Goal: Task Accomplishment & Management: Use online tool/utility

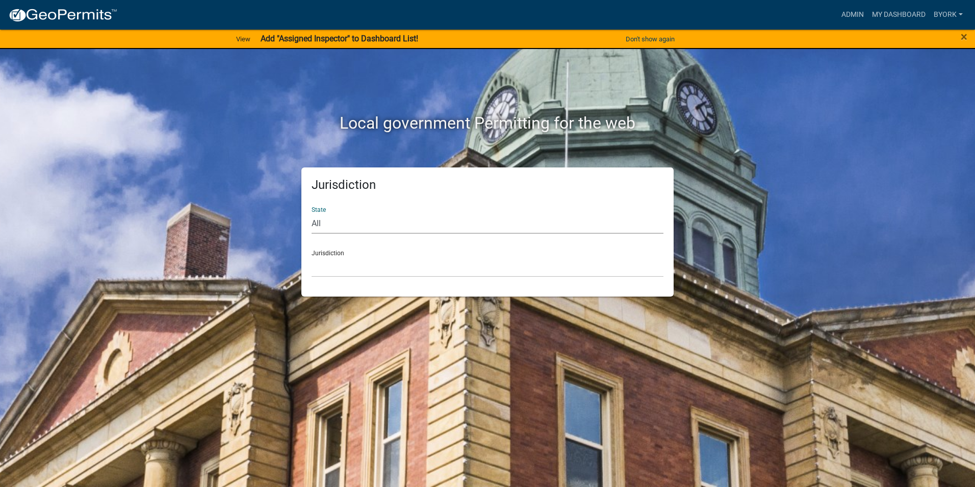
click at [316, 220] on select "All [US_STATE] [US_STATE] [US_STATE] [US_STATE] [US_STATE] [US_STATE] [US_STATE…" at bounding box center [488, 223] width 352 height 21
select select "[US_STATE]"
click at [312, 213] on select "All [US_STATE] [US_STATE] [US_STATE] [US_STATE] [US_STATE] [US_STATE] [US_STATE…" at bounding box center [488, 223] width 352 height 21
click at [353, 275] on select "City of [GEOGRAPHIC_DATA], [US_STATE] City of [GEOGRAPHIC_DATA], [US_STATE] Cit…" at bounding box center [488, 266] width 352 height 21
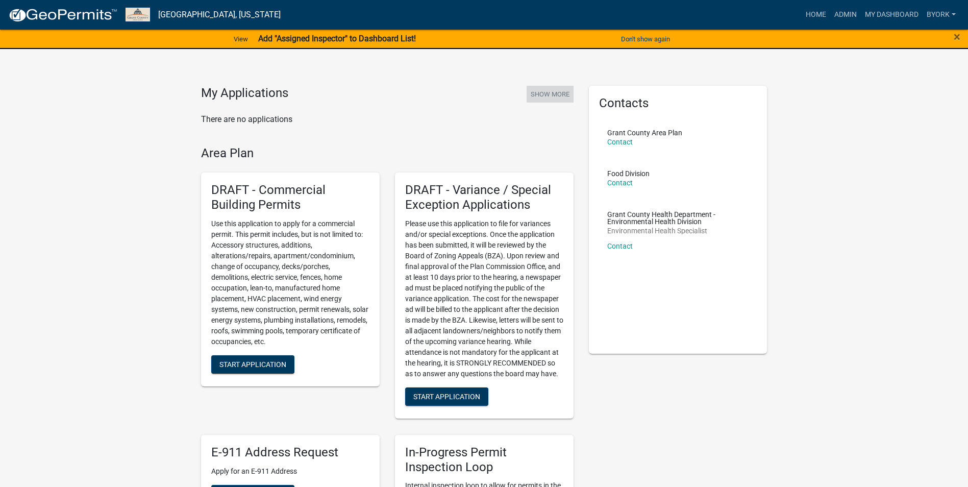
click at [550, 92] on button "Show More" at bounding box center [549, 94] width 47 height 17
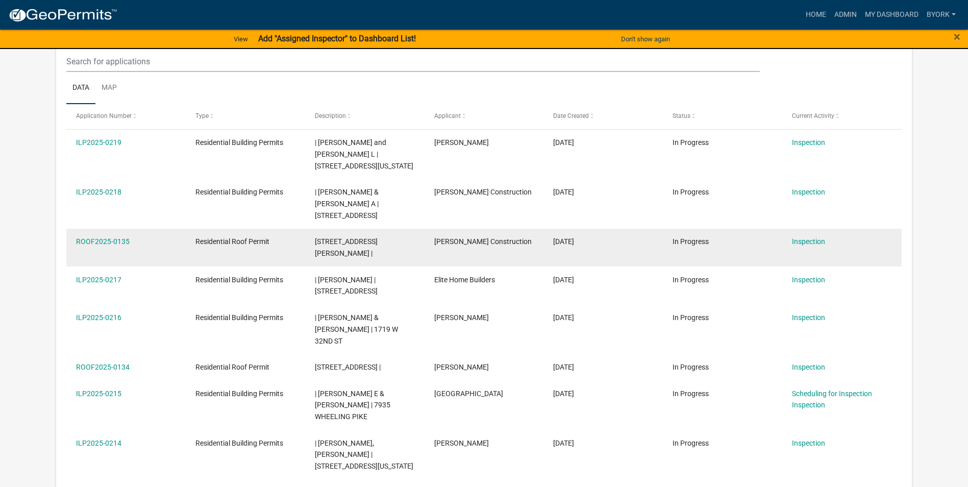
scroll to position [242, 0]
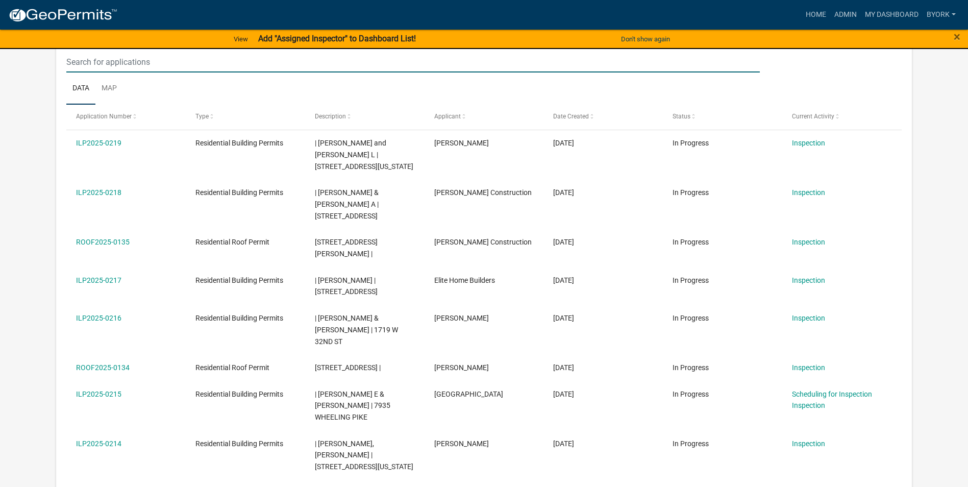
click at [205, 64] on input "text" at bounding box center [412, 62] width 693 height 21
type input "wheeling pike"
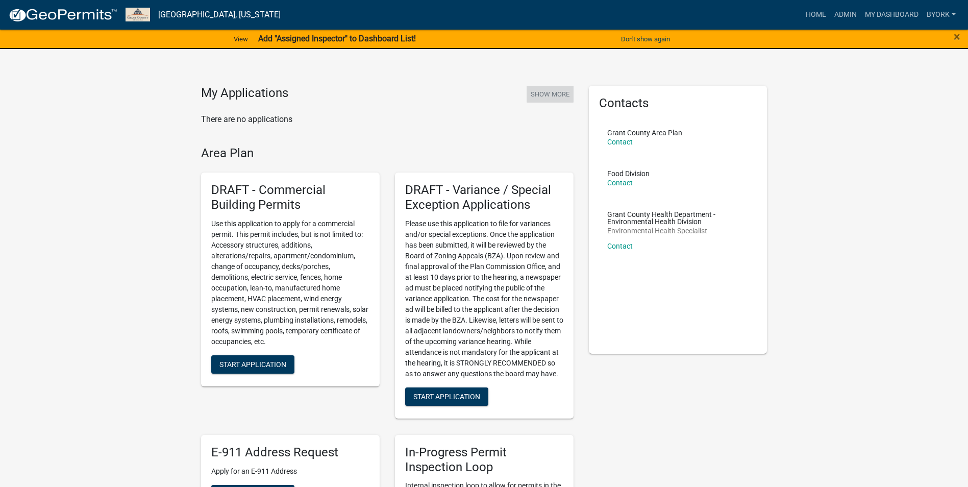
click at [550, 94] on button "Show More" at bounding box center [549, 94] width 47 height 17
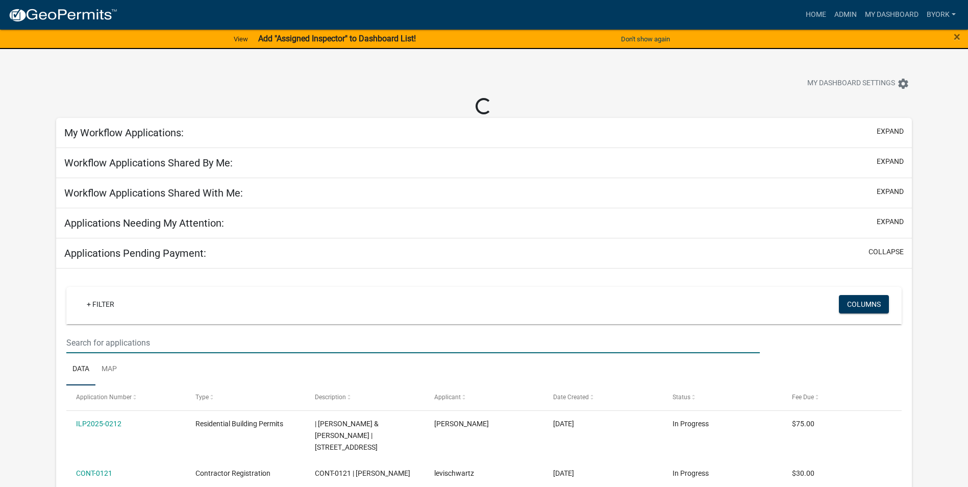
click at [168, 341] on input "text" at bounding box center [412, 342] width 693 height 21
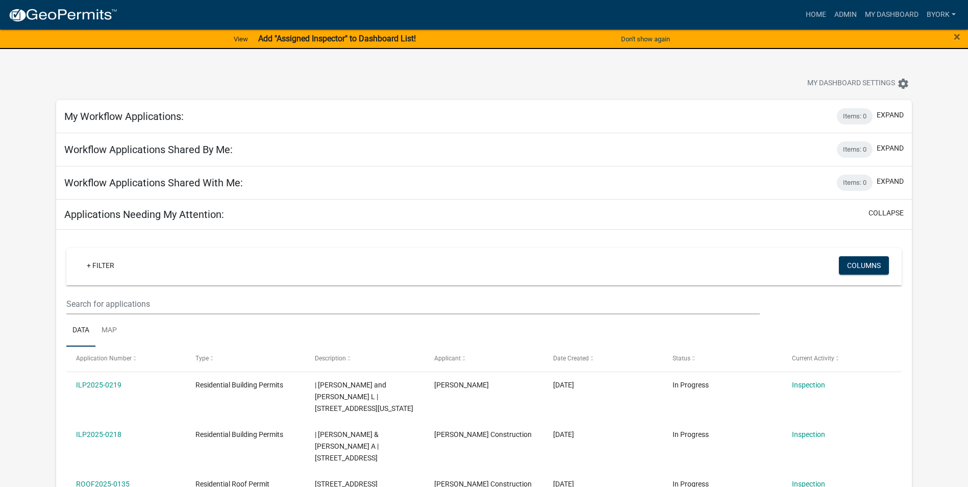
type input "[PERSON_NAME]"
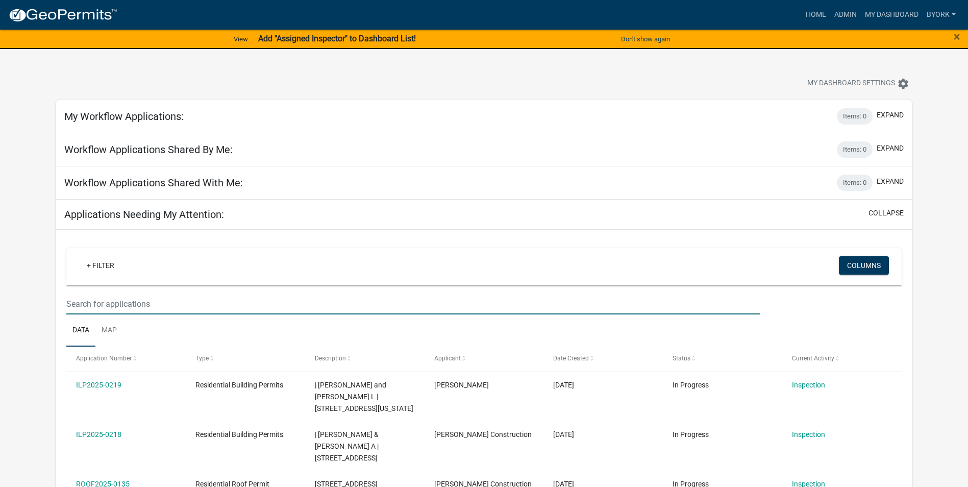
click at [197, 306] on input "text" at bounding box center [412, 303] width 693 height 21
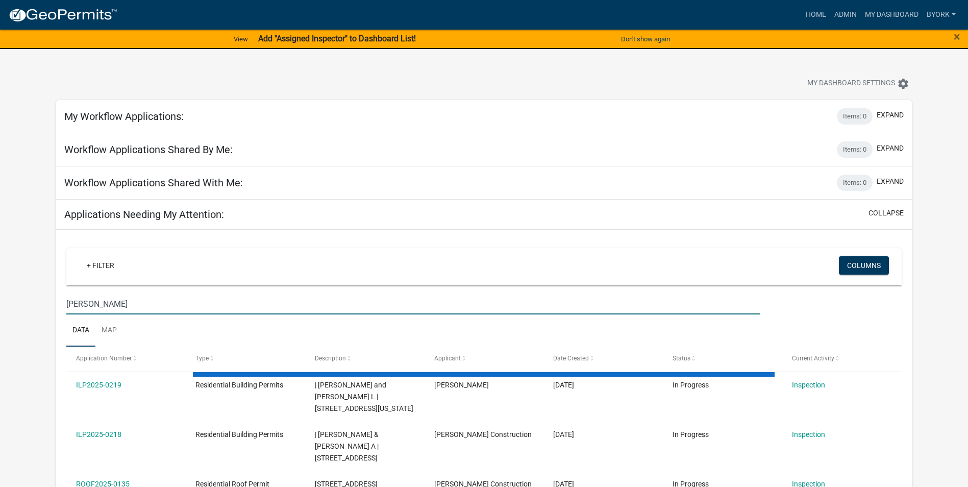
type input "[PERSON_NAME]"
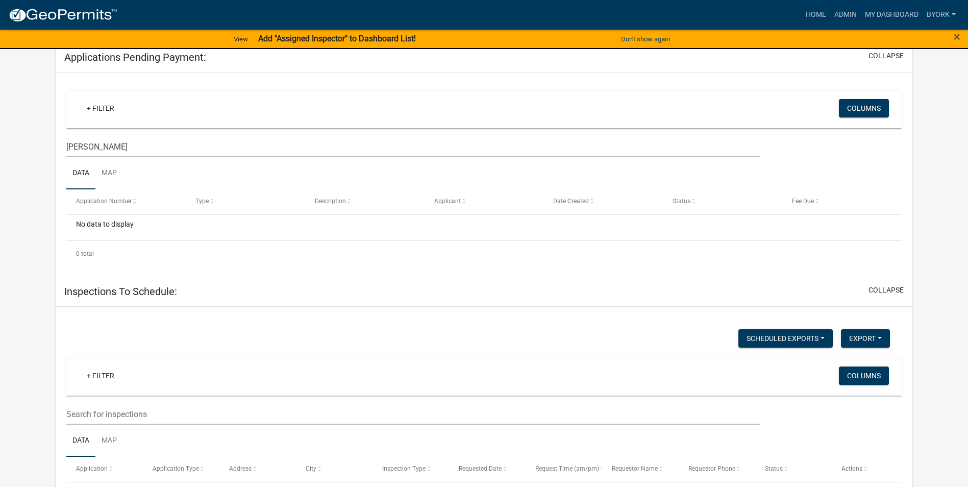
scroll to position [612, 0]
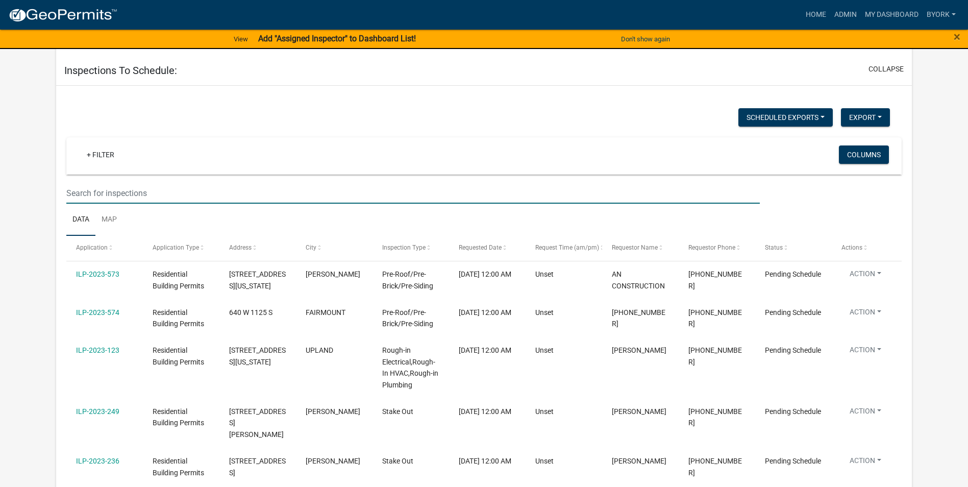
click at [166, 190] on input "text" at bounding box center [412, 193] width 693 height 21
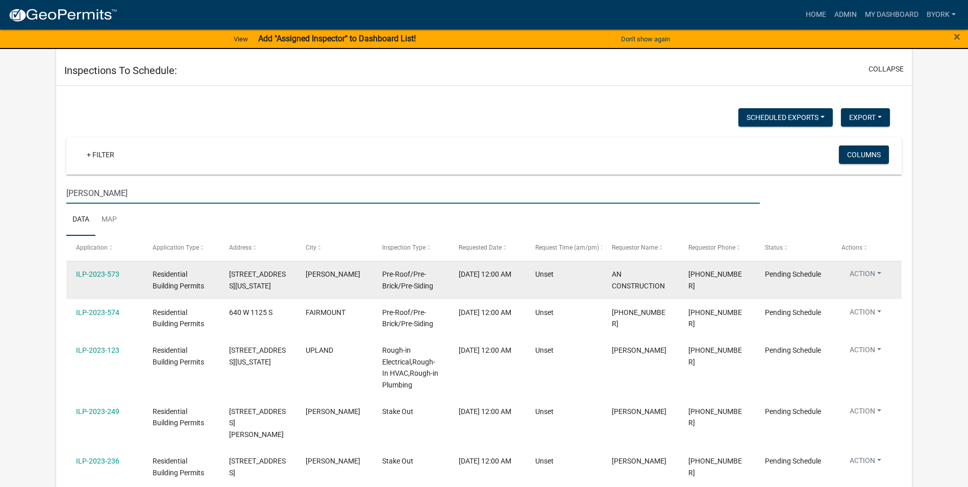
type input "[PERSON_NAME]"
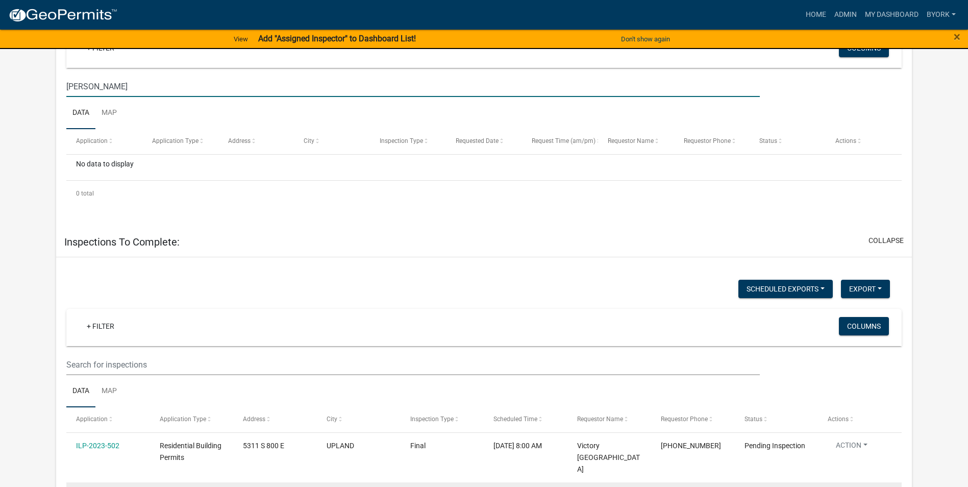
scroll to position [867, 0]
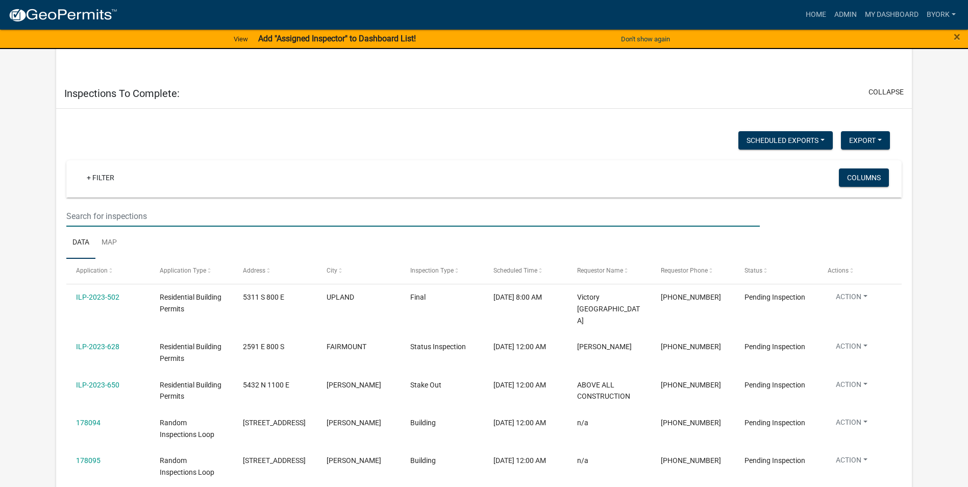
click at [128, 214] on input "text" at bounding box center [412, 216] width 693 height 21
type input "[PERSON_NAME]"
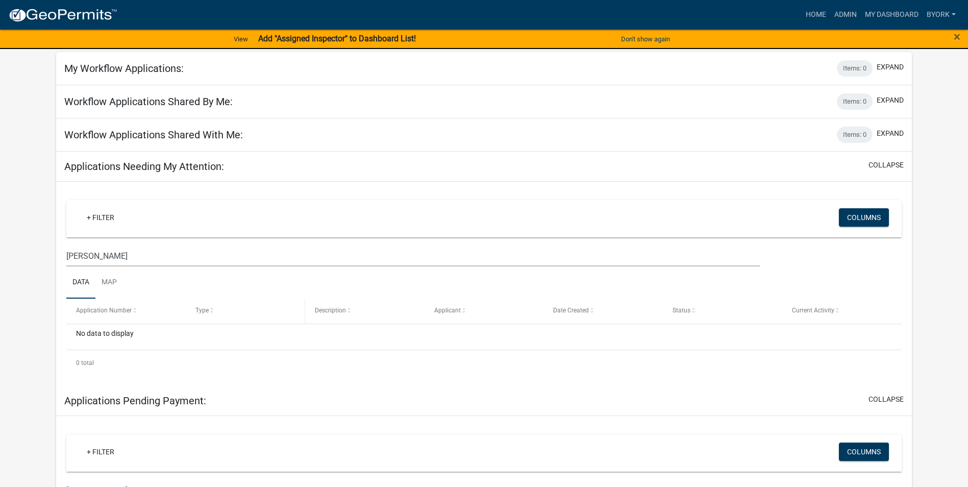
scroll to position [0, 0]
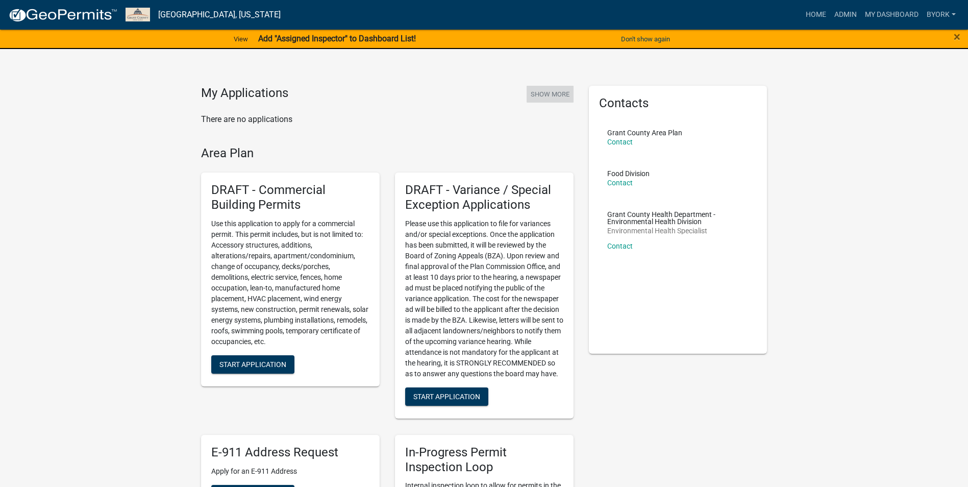
click at [557, 94] on button "Show More" at bounding box center [549, 94] width 47 height 17
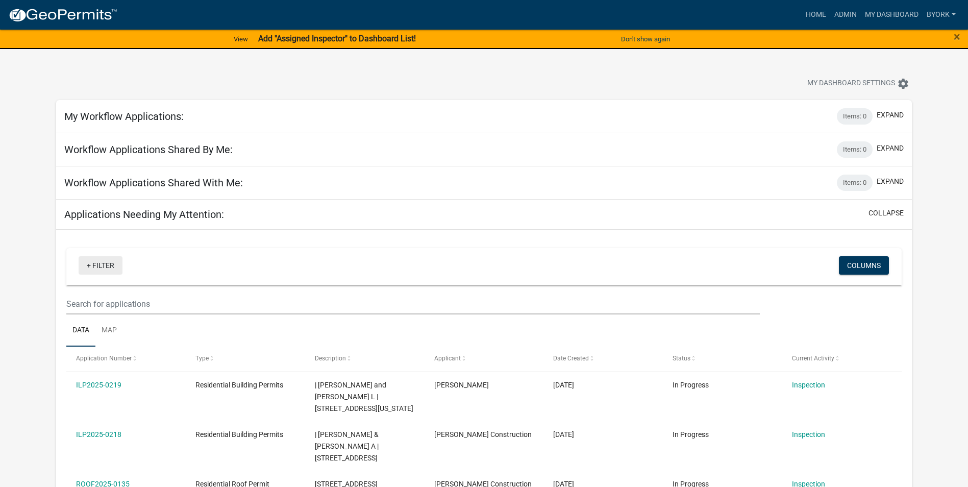
click at [100, 264] on link "+ Filter" at bounding box center [101, 265] width 44 height 18
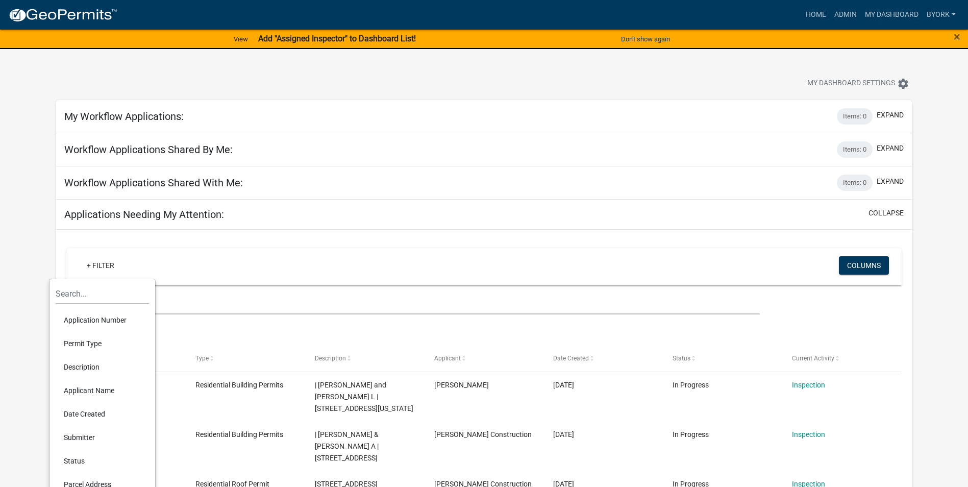
click at [101, 339] on li "Permit Type" at bounding box center [102, 343] width 93 height 23
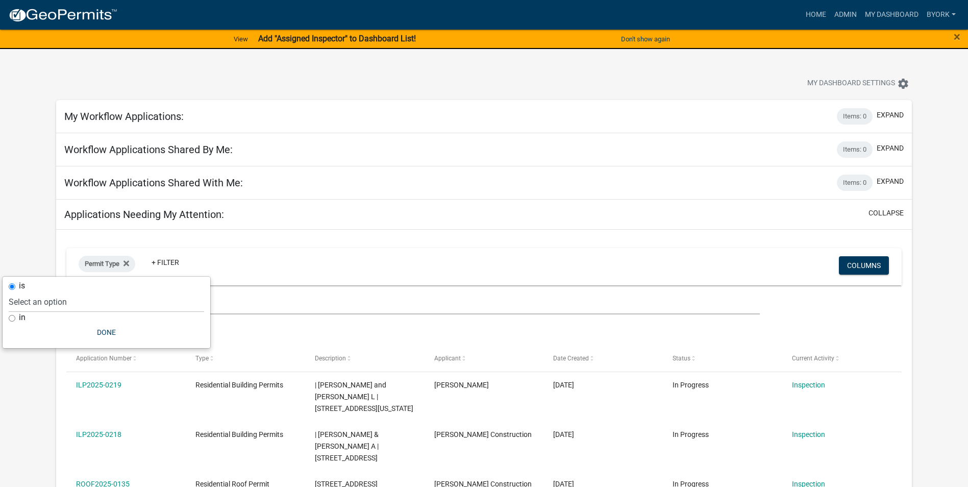
click at [331, 248] on div "Permit Type + Filter Columns" at bounding box center [484, 266] width 826 height 37
